Goal: Task Accomplishment & Management: Complete application form

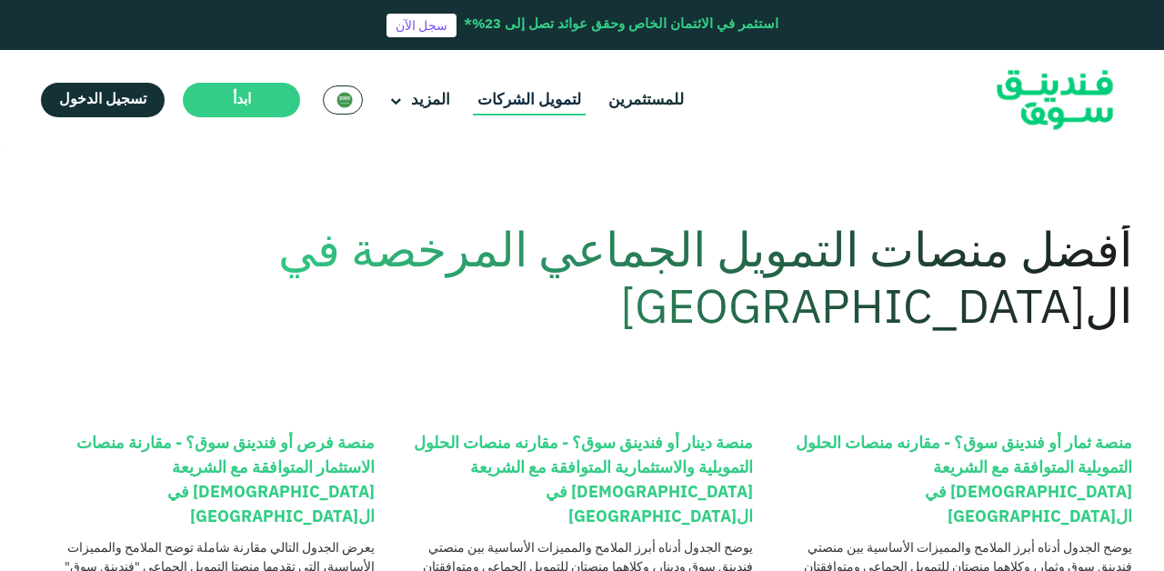
click at [518, 99] on link "لتمويل الشركات" at bounding box center [529, 100] width 113 height 30
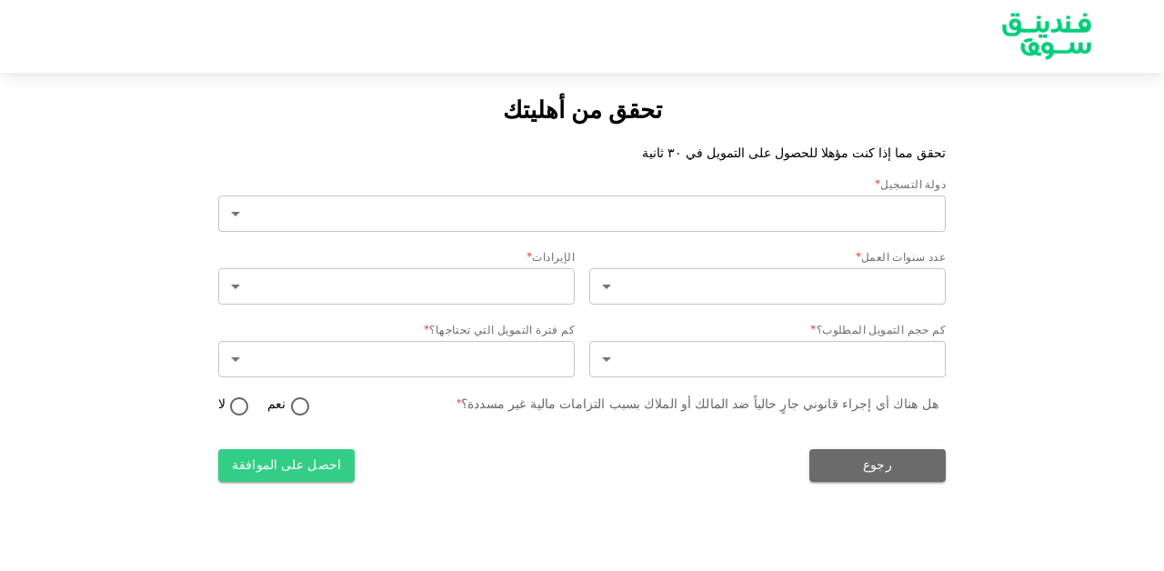
type input "2"
